Goal: Find contact information: Find contact information

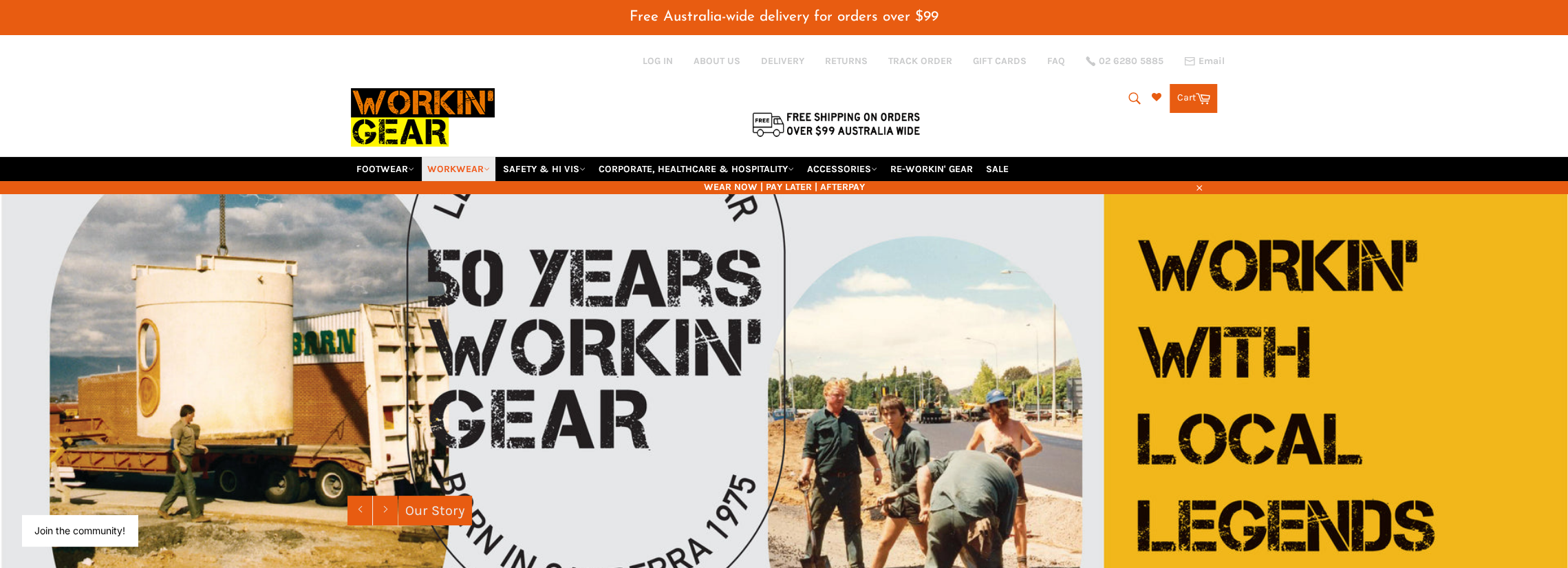
click at [465, 157] on link "WORKWEAR" at bounding box center [459, 170] width 73 height 24
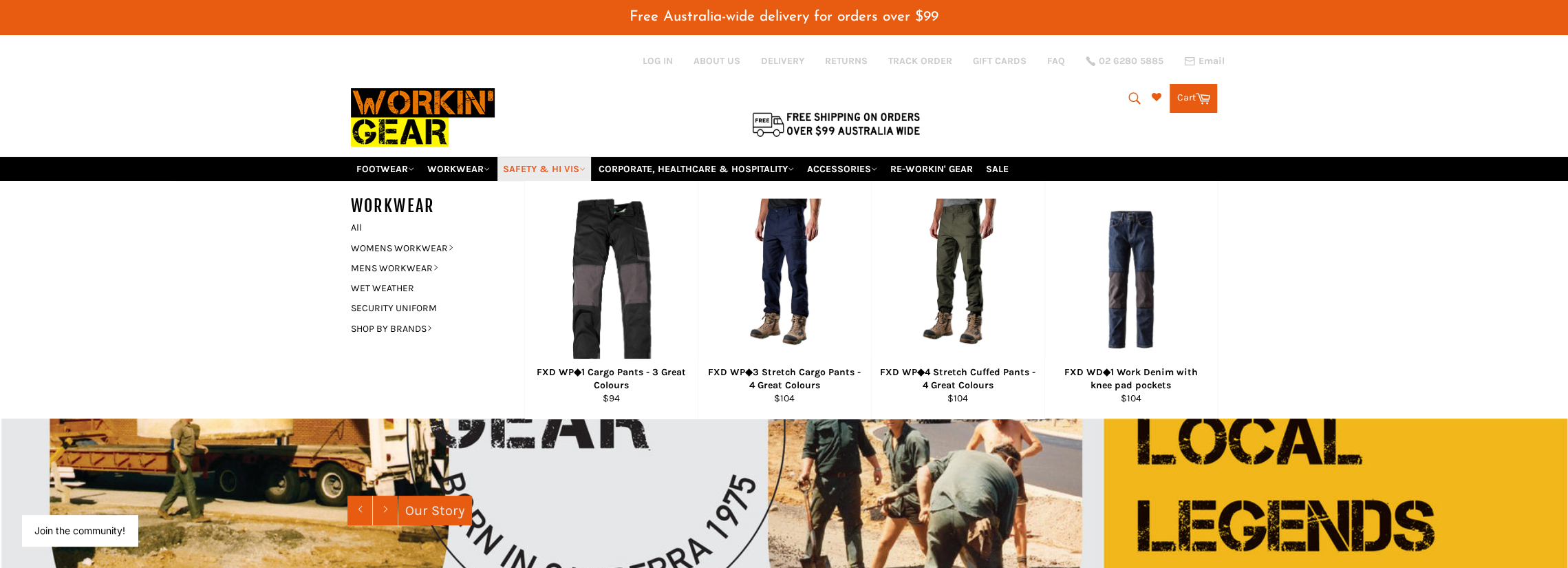
click at [561, 157] on link "SAFETY & HI VIS" at bounding box center [544, 170] width 93 height 24
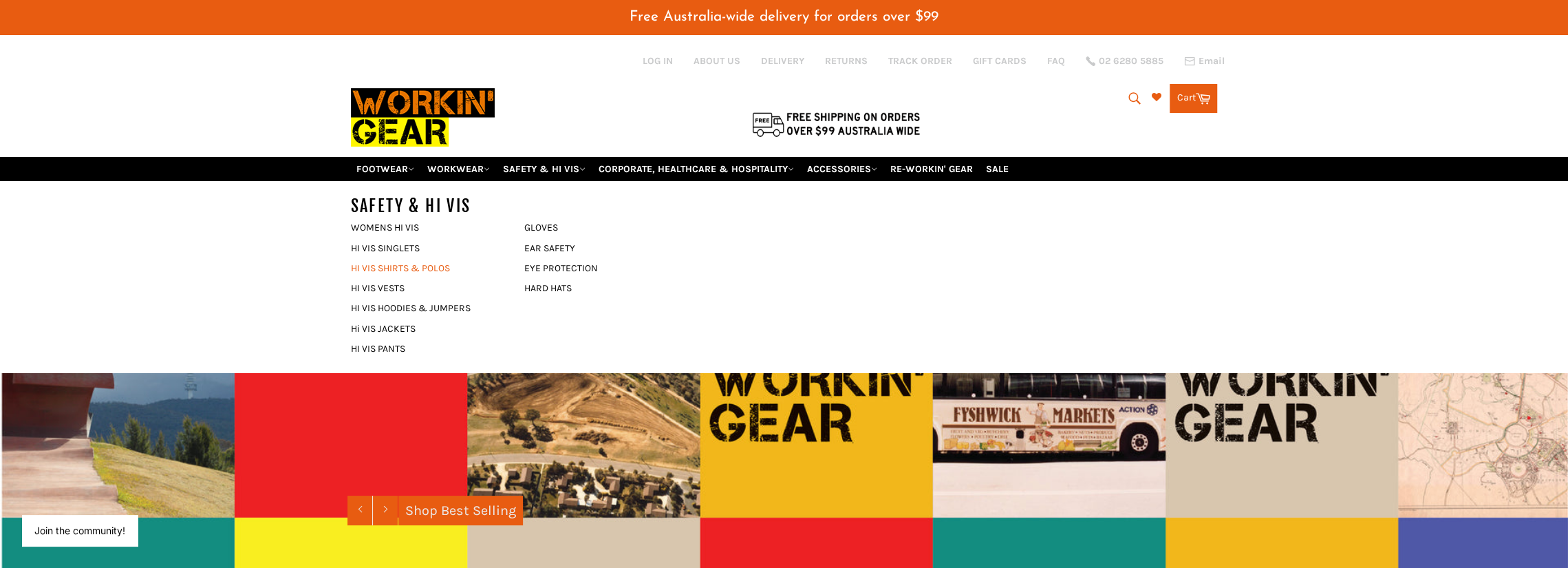
click at [387, 258] on link "HI VIS SHIRTS & POLOS" at bounding box center [427, 267] width 167 height 20
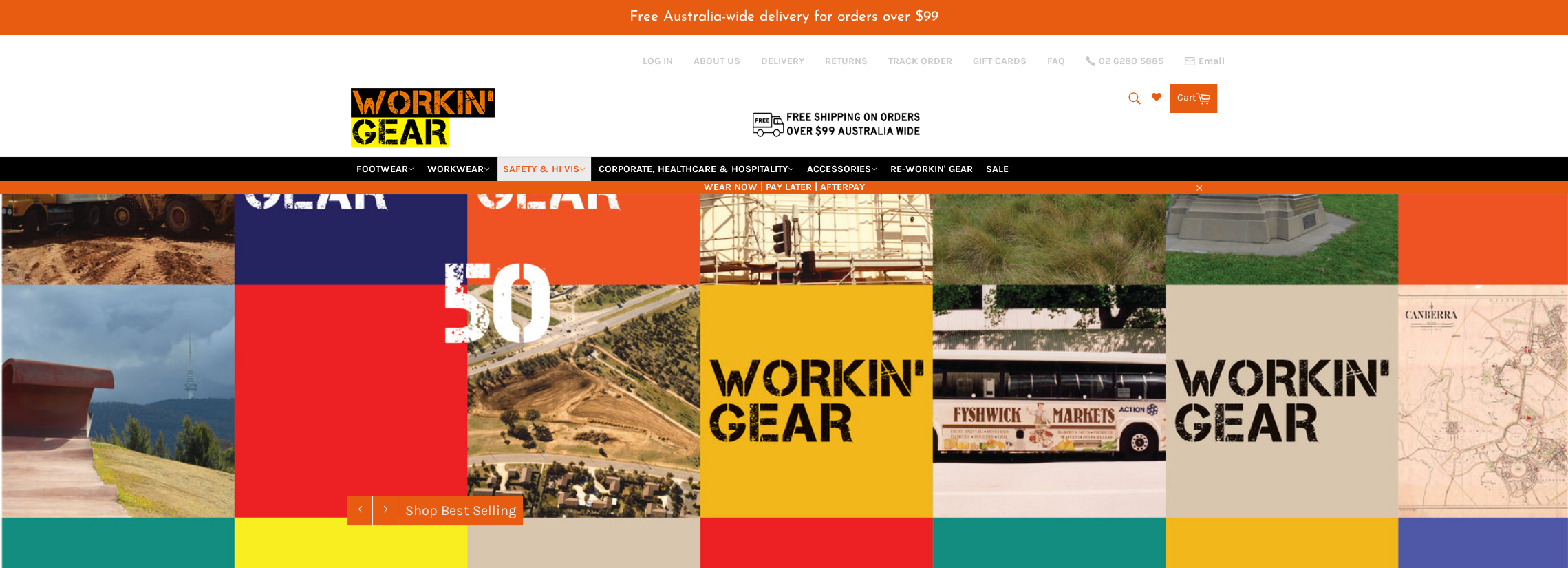
click at [553, 157] on link "SAFETY & HI VIS" at bounding box center [544, 170] width 93 height 24
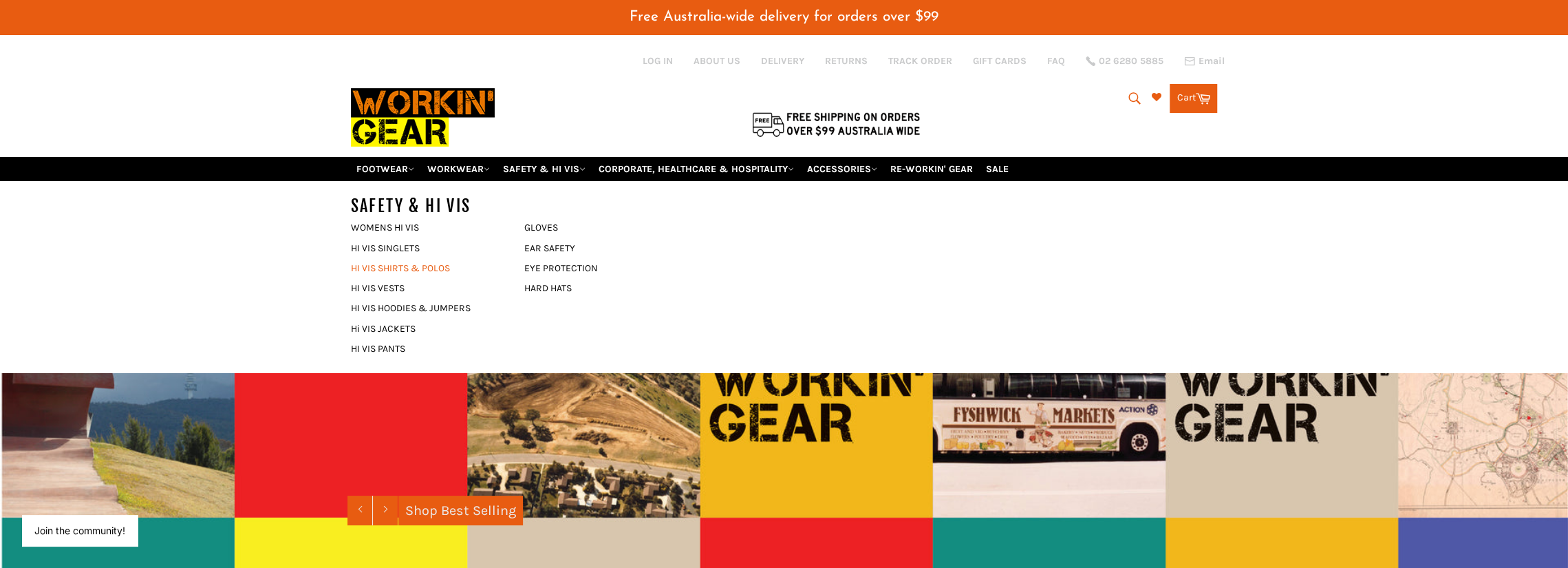
click at [402, 258] on link "HI VIS SHIRTS & POLOS" at bounding box center [427, 267] width 167 height 20
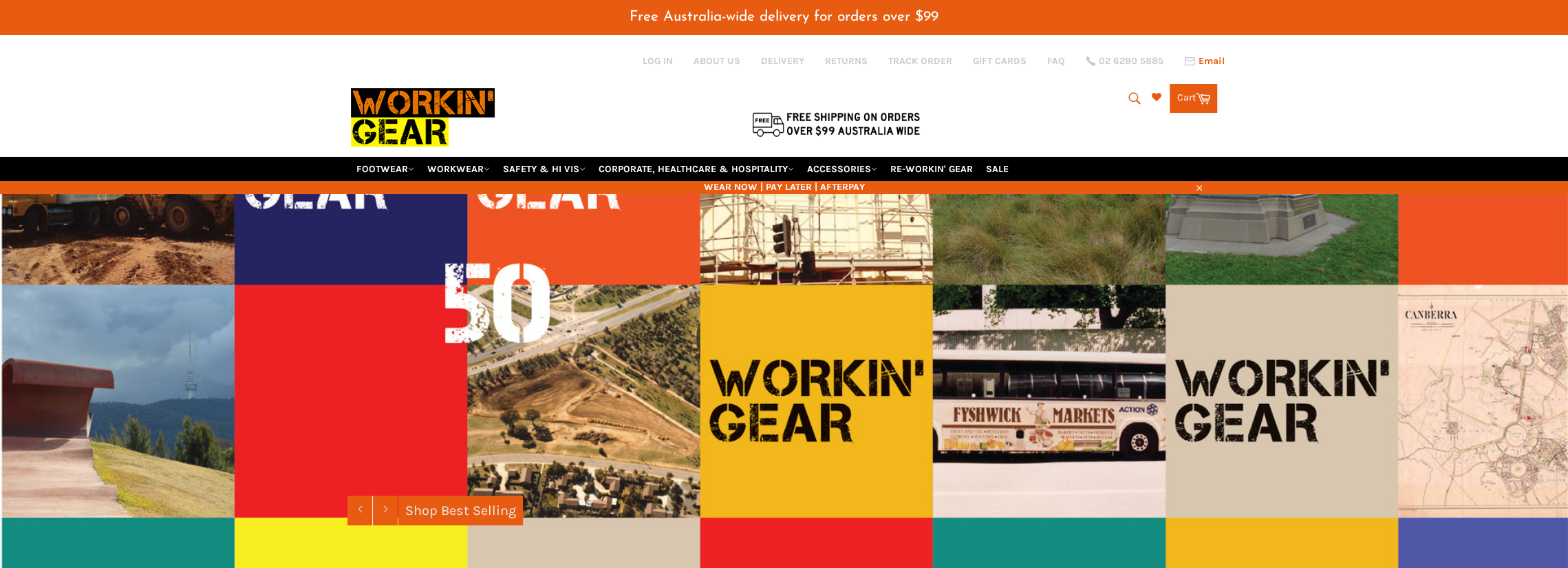
click at [1210, 60] on span "Email" at bounding box center [1212, 61] width 26 height 10
